Goal: Task Accomplishment & Management: Manage account settings

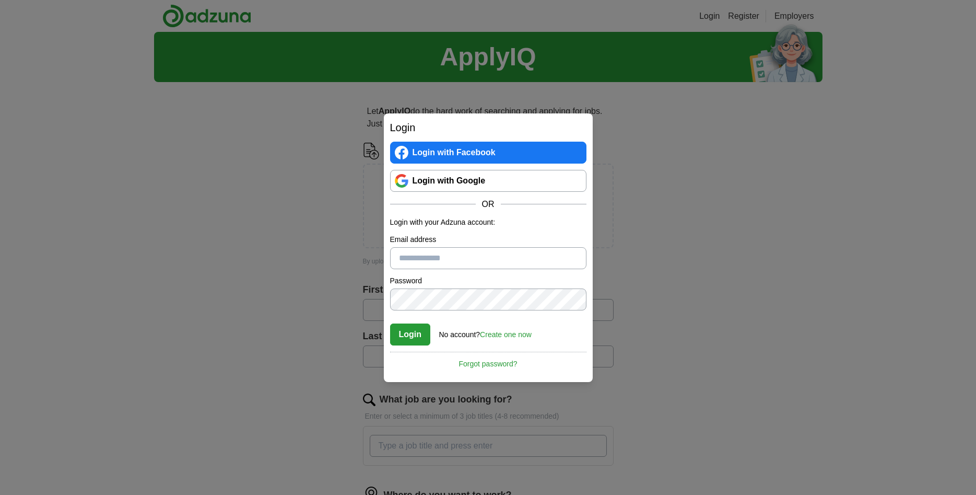
click at [512, 261] on input "Email address" at bounding box center [488, 258] width 196 height 22
type input "**********"
click at [404, 336] on button "Login" at bounding box center [410, 334] width 41 height 22
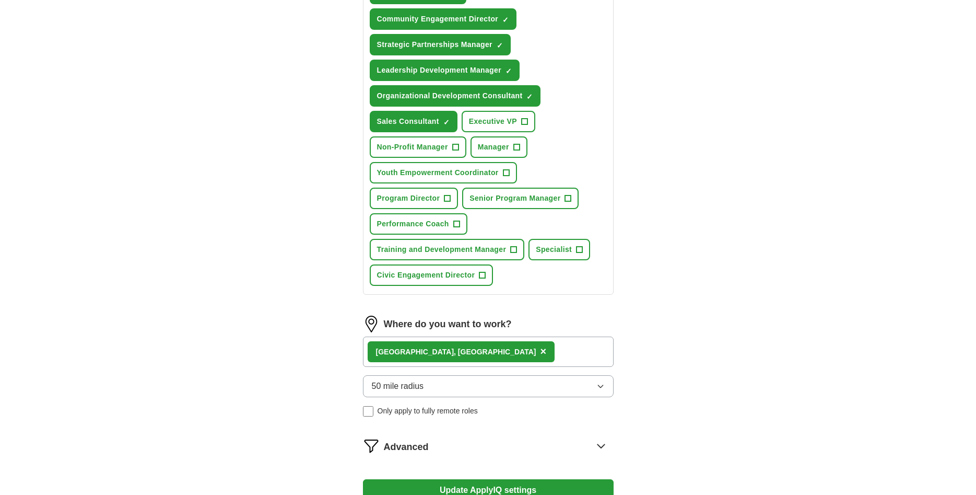
scroll to position [533, 0]
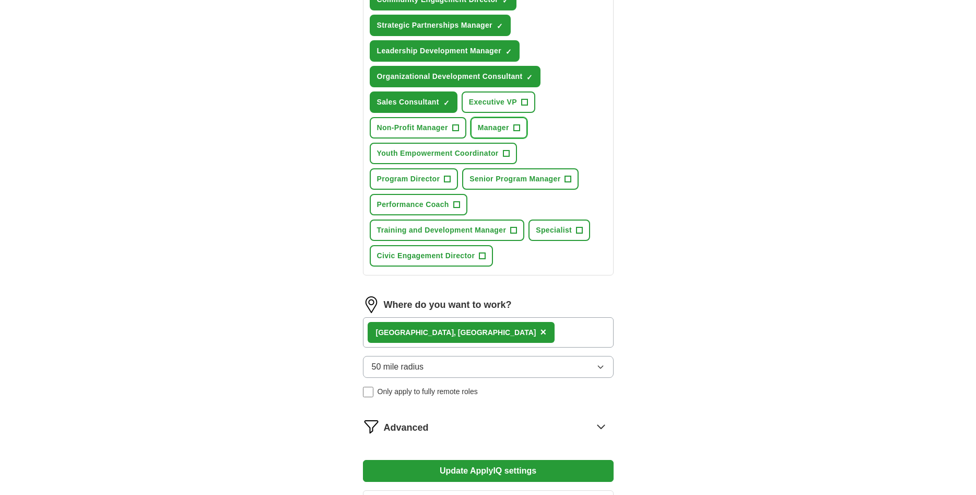
click at [516, 128] on span "+" at bounding box center [516, 128] width 6 height 8
click at [507, 153] on span "+" at bounding box center [506, 153] width 6 height 8
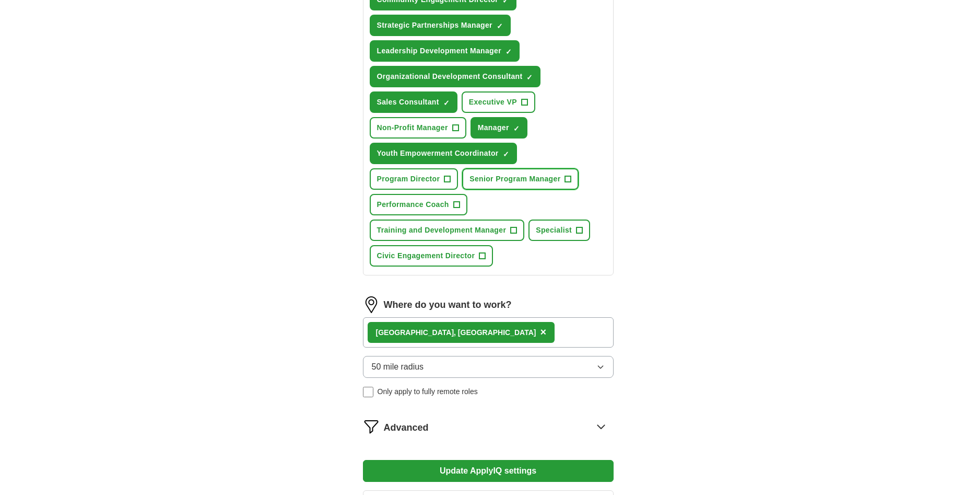
click at [569, 179] on span "+" at bounding box center [568, 179] width 6 height 8
click at [446, 176] on span "+" at bounding box center [447, 179] width 6 height 8
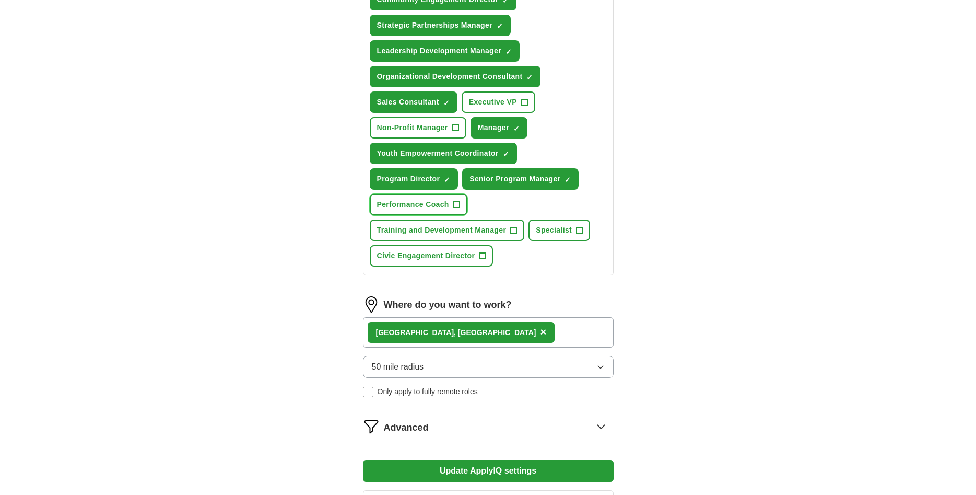
click at [455, 203] on span "+" at bounding box center [456, 205] width 6 height 8
click at [512, 228] on span "+" at bounding box center [514, 230] width 6 height 8
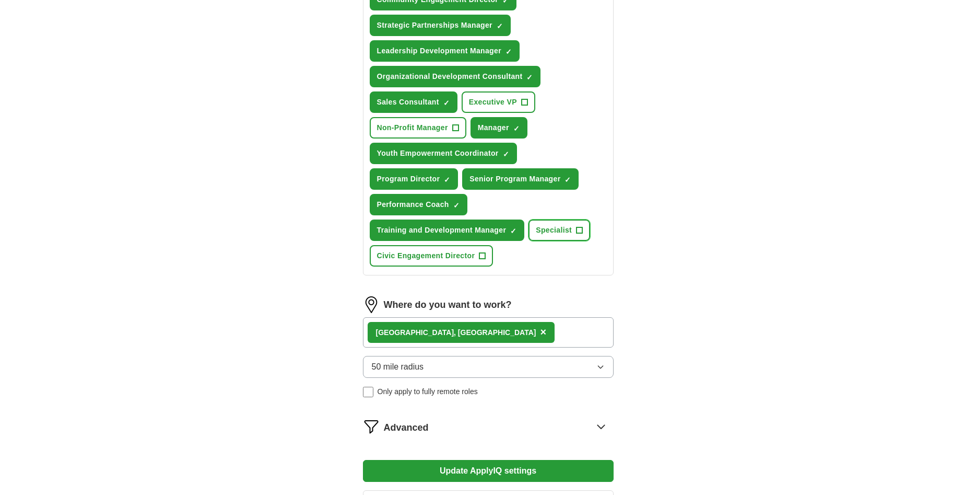
click at [579, 229] on span "+" at bounding box center [579, 230] width 6 height 8
click at [484, 253] on span "+" at bounding box center [482, 256] width 6 height 8
click at [453, 126] on span "+" at bounding box center [455, 128] width 6 height 8
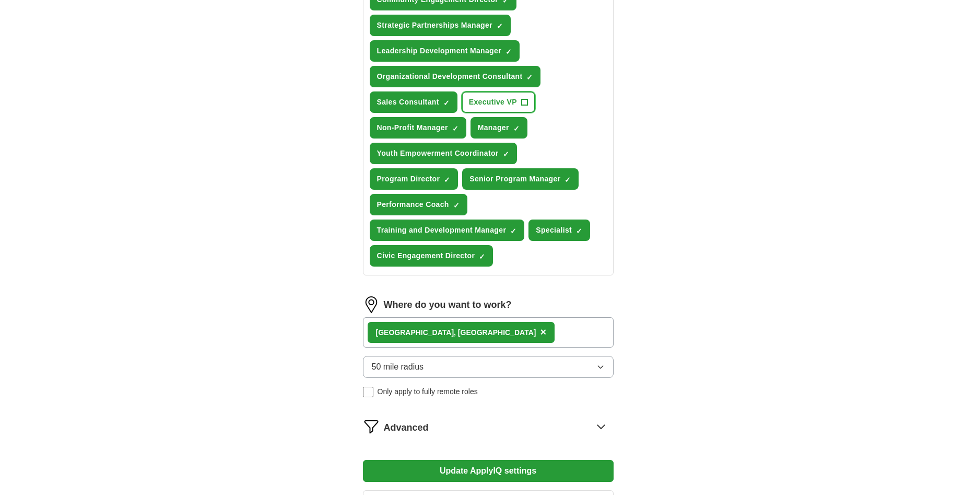
click at [526, 102] on span "+" at bounding box center [524, 102] width 6 height 8
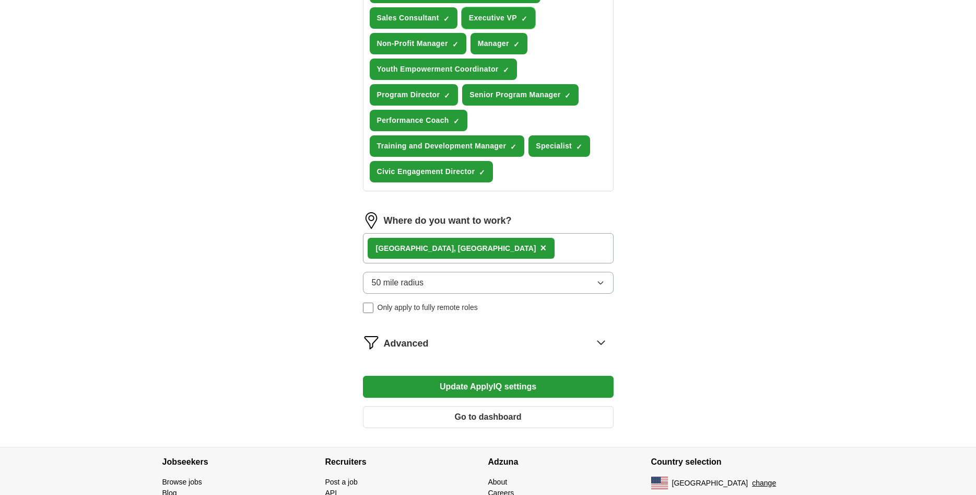
scroll to position [639, 0]
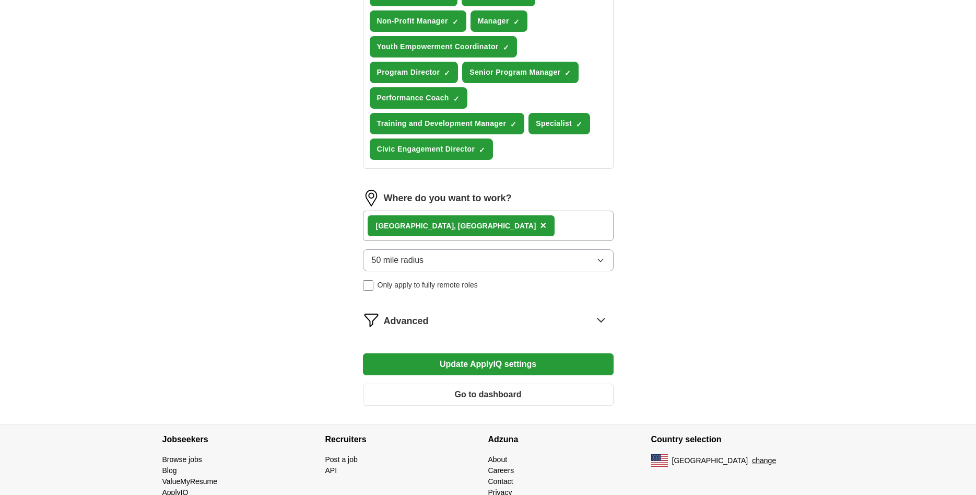
click at [517, 366] on button "Update ApplyIQ settings" at bounding box center [488, 364] width 251 height 22
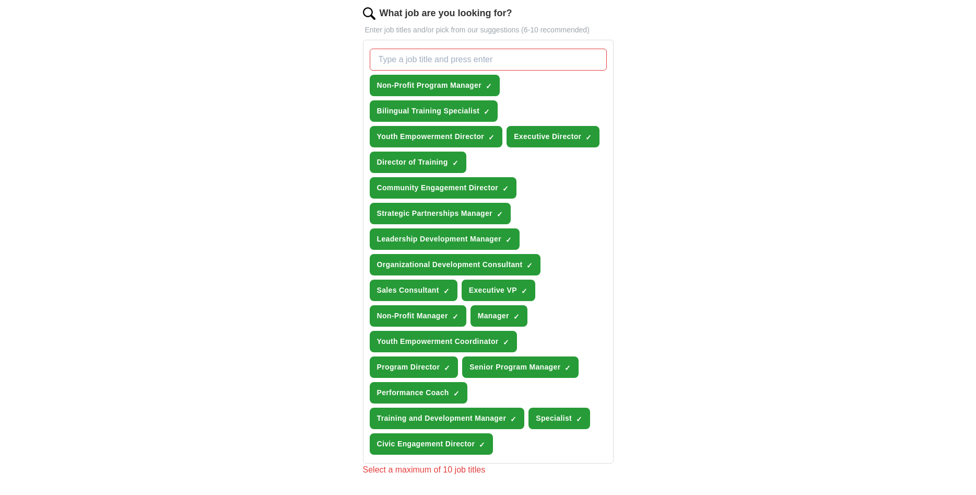
scroll to position [320, 0]
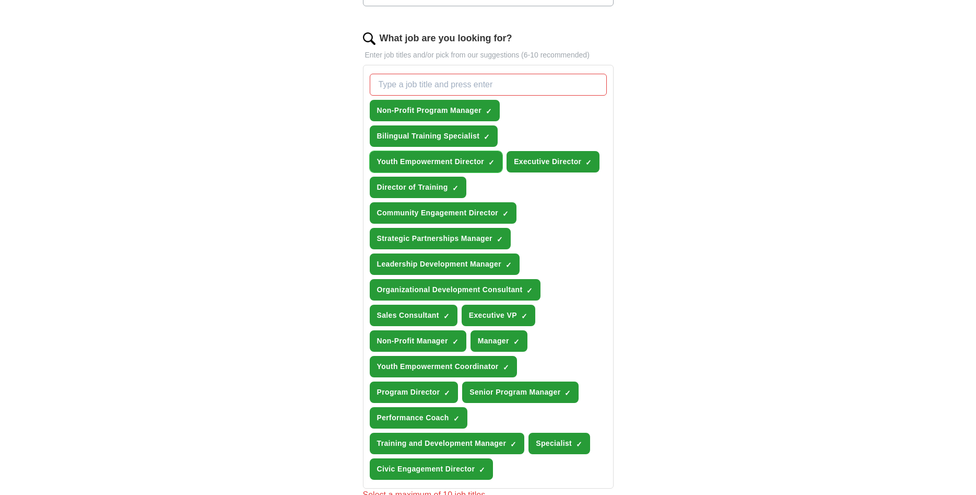
click at [0, 0] on span "×" at bounding box center [0, 0] width 0 height 0
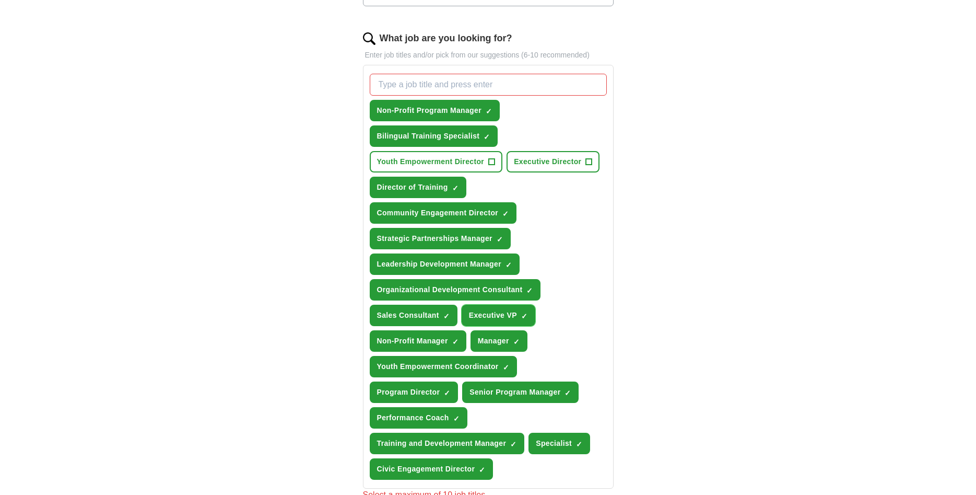
click at [0, 0] on span "×" at bounding box center [0, 0] width 0 height 0
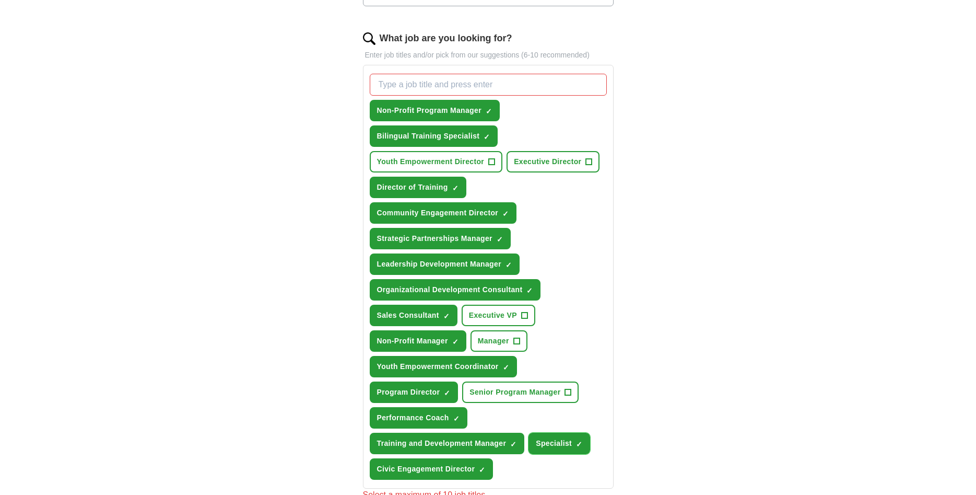
click at [0, 0] on span "×" at bounding box center [0, 0] width 0 height 0
click at [458, 237] on span "Strategic Partnerships Manager" at bounding box center [434, 238] width 115 height 11
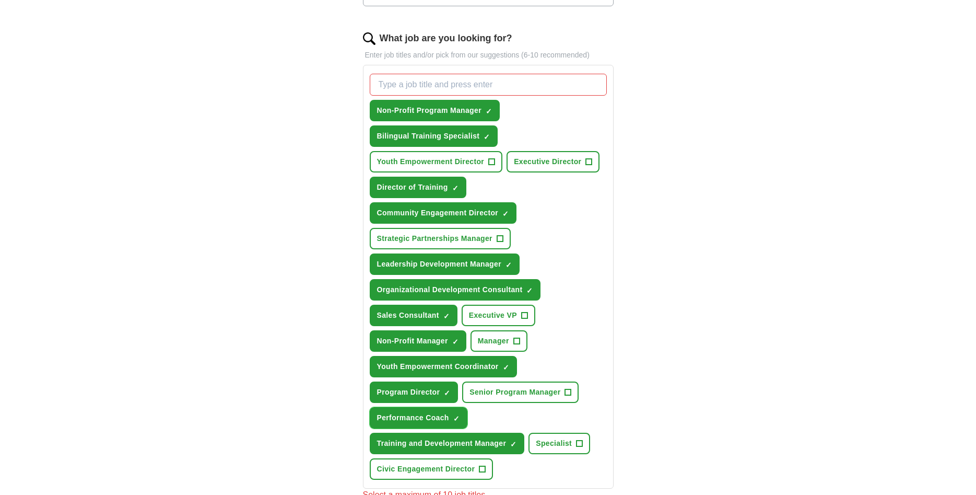
click at [402, 421] on span "Performance Coach" at bounding box center [413, 417] width 72 height 11
click at [397, 313] on span "Sales Consultant" at bounding box center [408, 315] width 62 height 11
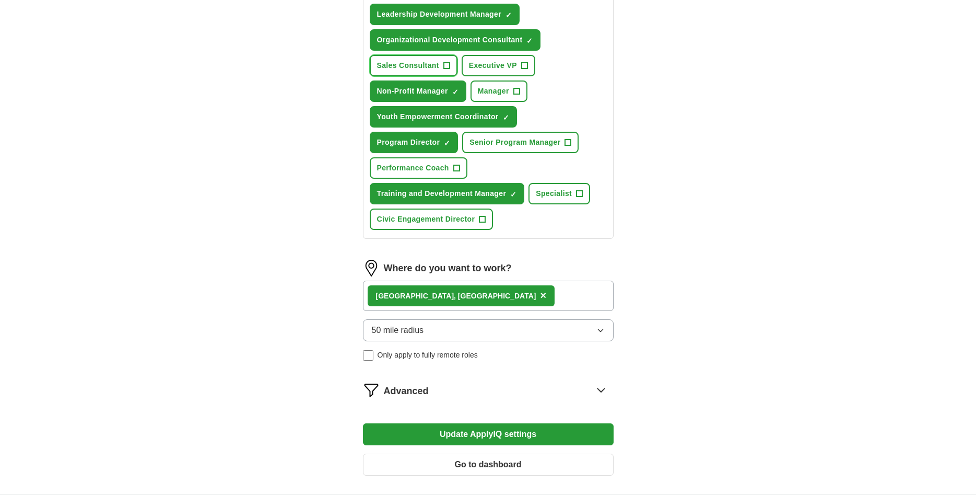
scroll to position [586, 0]
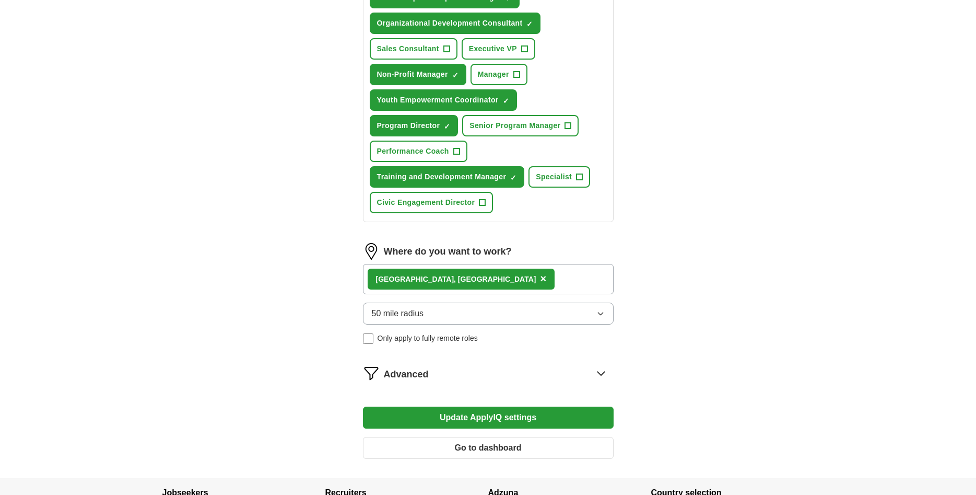
click at [508, 419] on button "Update ApplyIQ settings" at bounding box center [488, 417] width 251 height 22
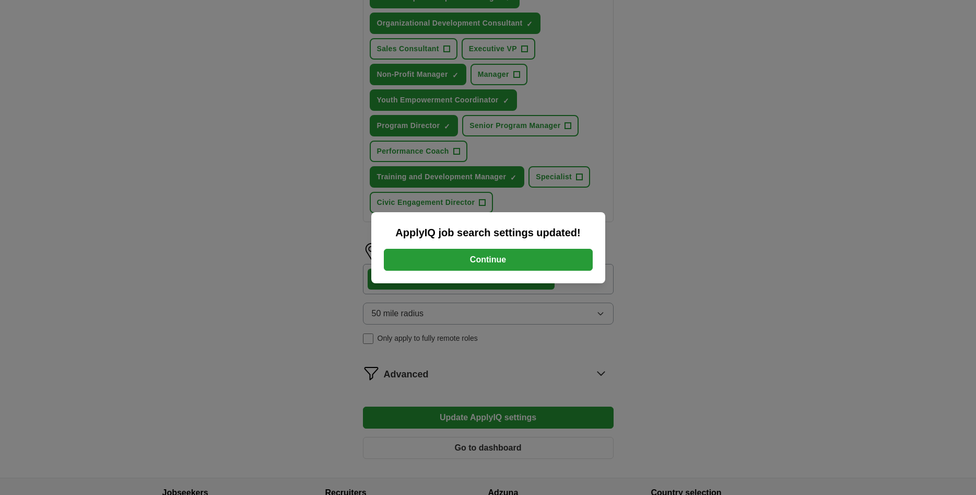
click at [489, 258] on button "Continue" at bounding box center [488, 260] width 209 height 22
